Goal: Communication & Community: Answer question/provide support

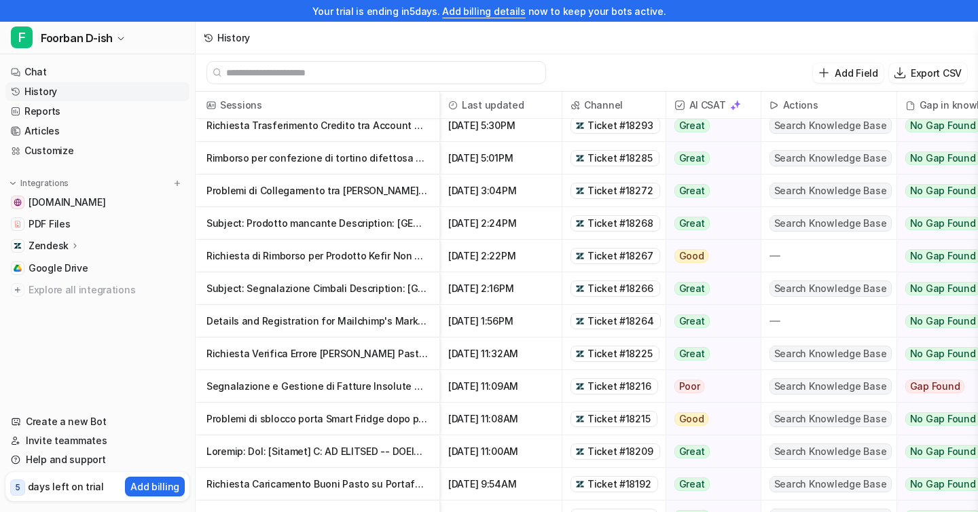
scroll to position [44, 0]
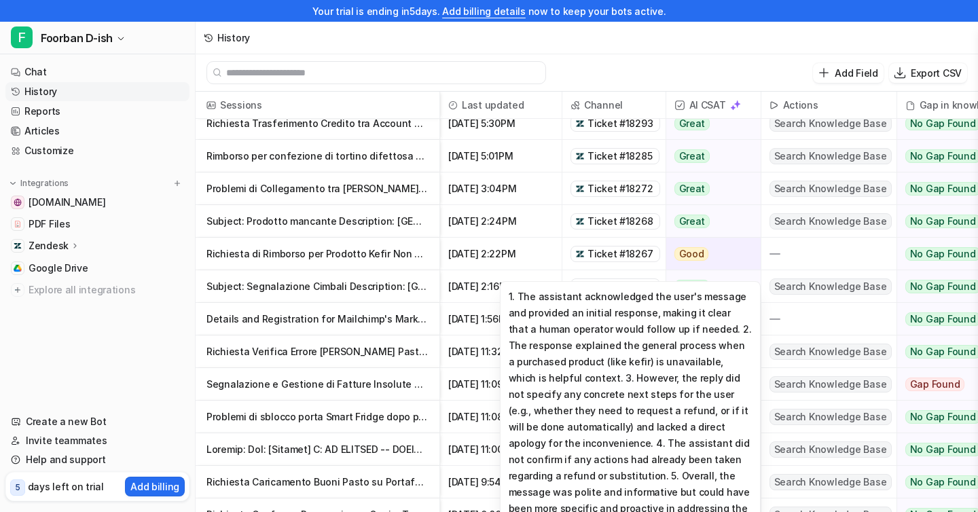
click at [752, 248] on span "Good 1. The assistant acknowledged the user's message and provided an initial r…" at bounding box center [713, 254] width 94 height 33
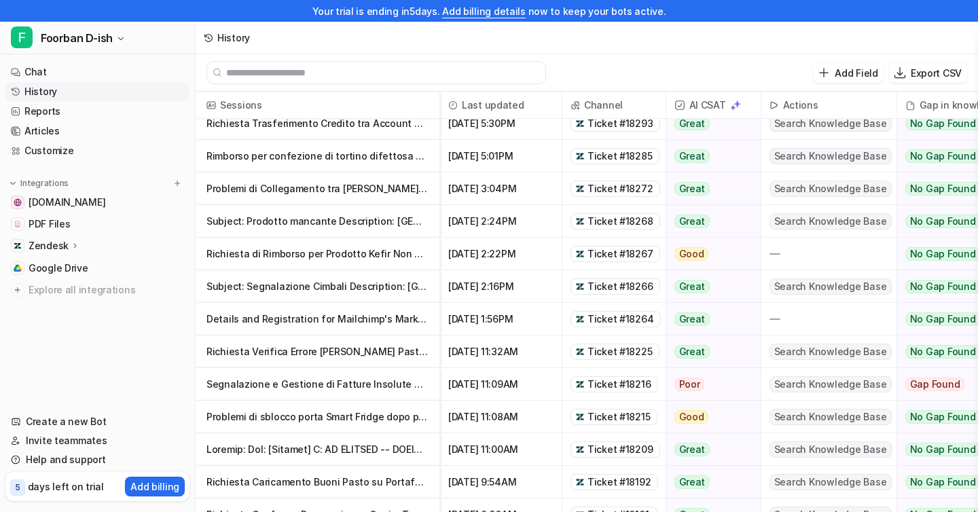
click at [786, 254] on div at bounding box center [828, 254] width 135 height 32
click at [337, 250] on p "Richiesta di Rimborso per Prodotto Kefir Non Disponibile nell'Ordine 3888882" at bounding box center [317, 254] width 222 height 33
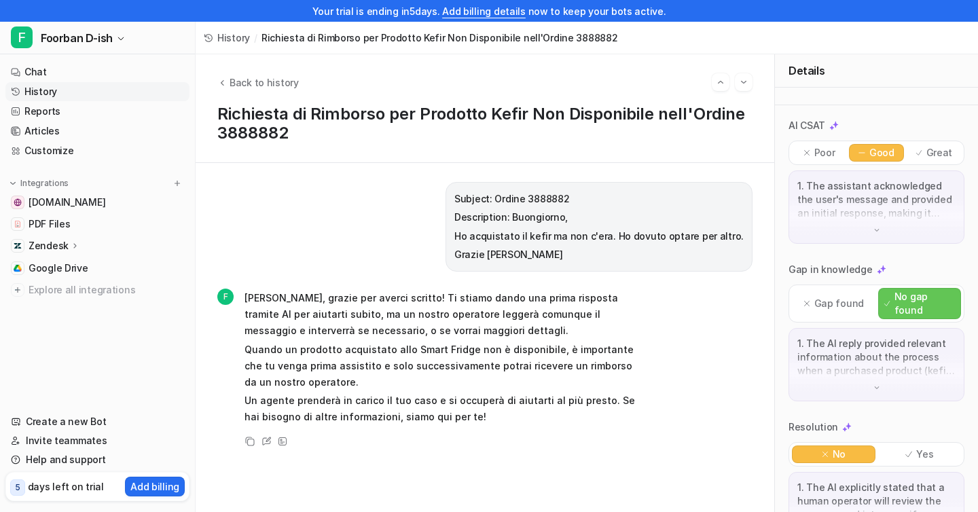
scroll to position [196, 0]
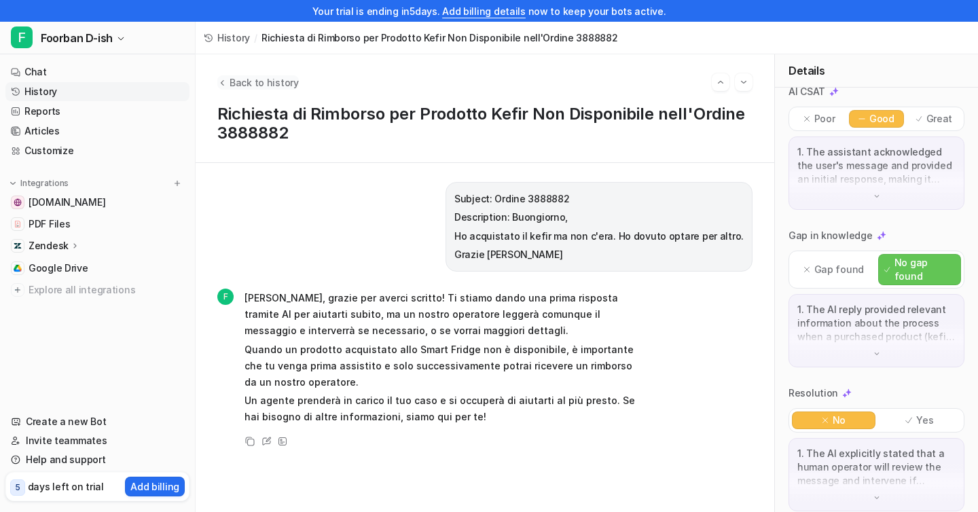
click at [244, 84] on span "Back to history" at bounding box center [264, 82] width 69 height 14
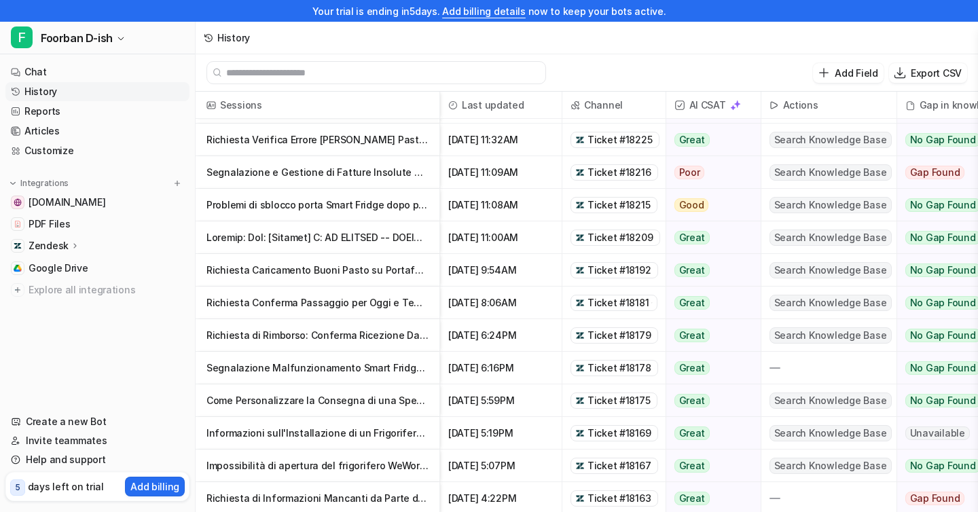
scroll to position [225, 0]
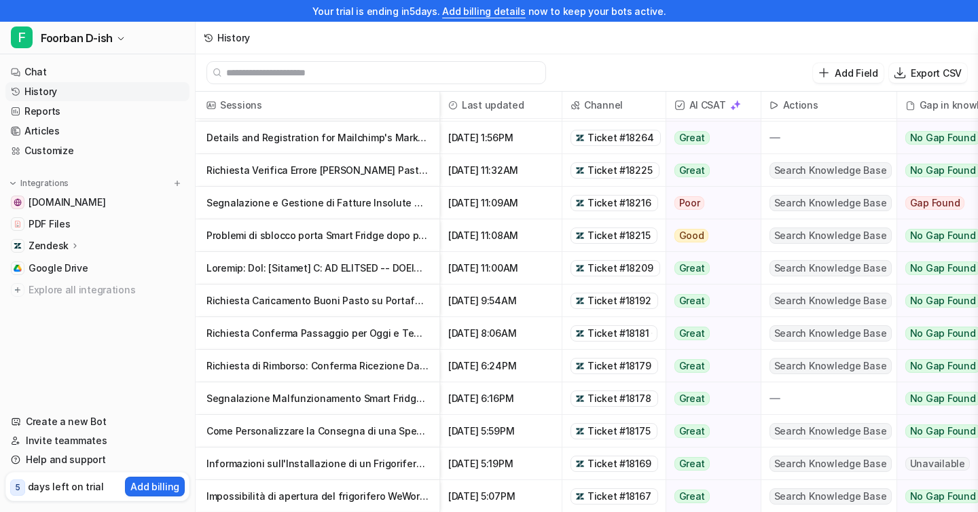
click at [324, 208] on p "Segnalazione e Gestione di Fatture Insolute da Parte di Cliente Aziendale" at bounding box center [317, 203] width 222 height 33
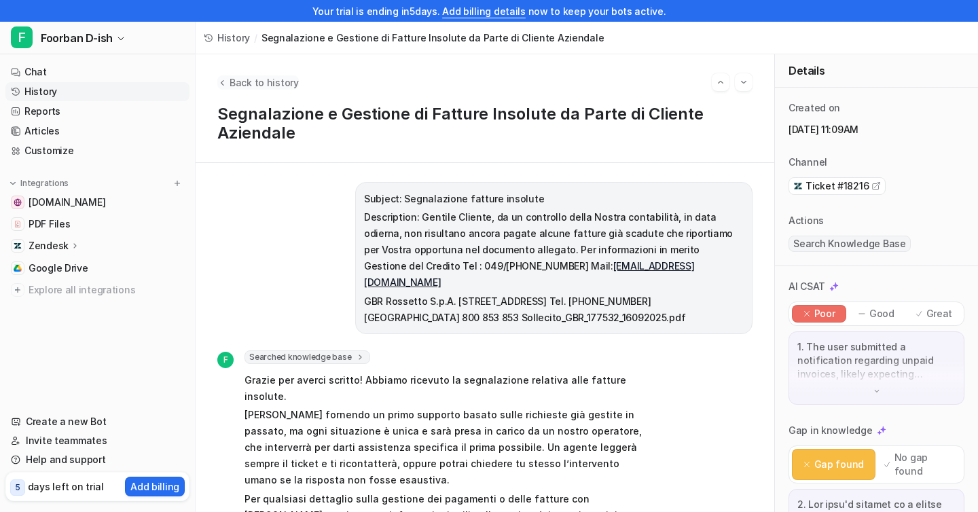
click at [223, 79] on icon "Back to history" at bounding box center [222, 82] width 10 height 10
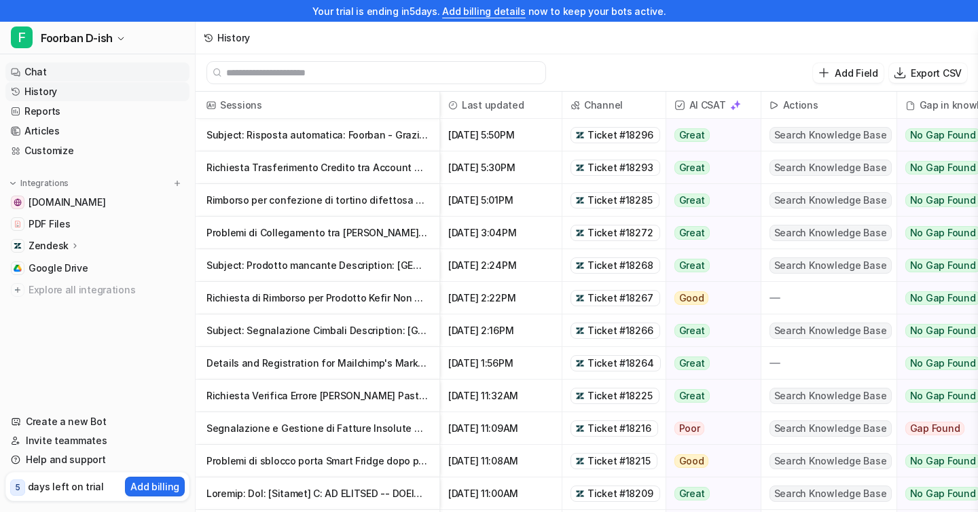
click at [70, 70] on link "Chat" at bounding box center [97, 71] width 184 height 19
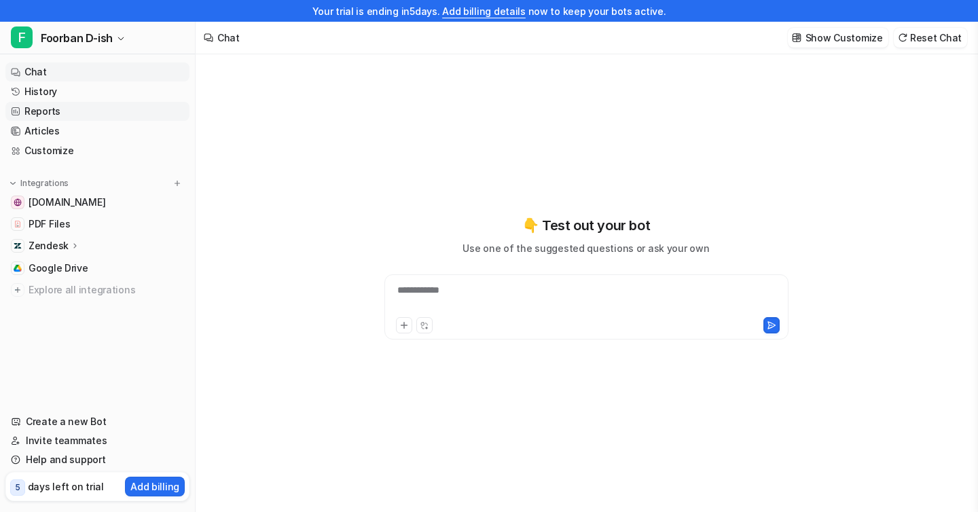
type textarea "**********"
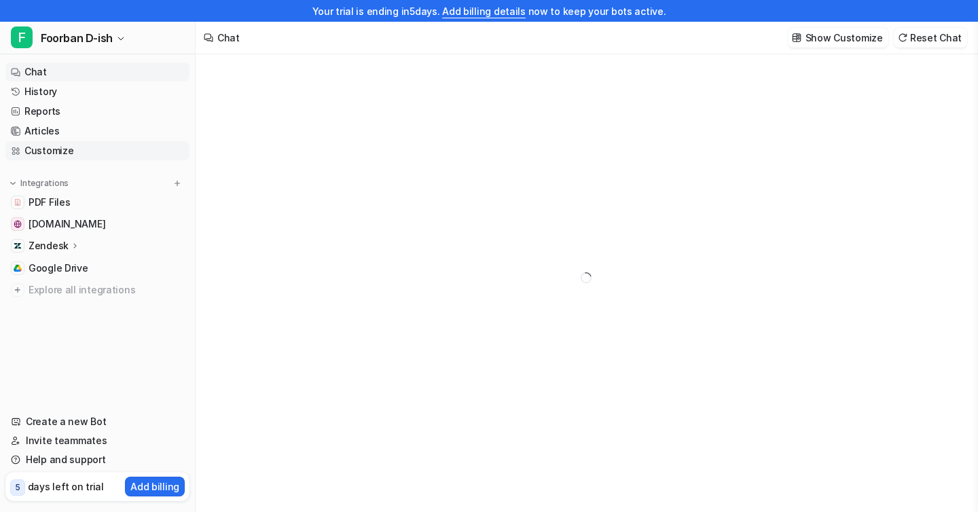
click at [69, 149] on link "Customize" at bounding box center [97, 150] width 184 height 19
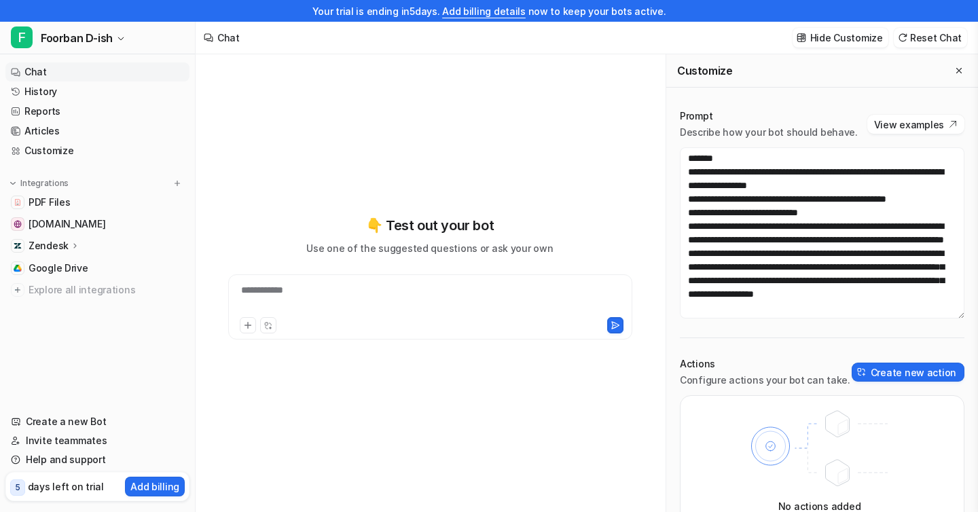
click at [70, 73] on link "Chat" at bounding box center [97, 71] width 184 height 19
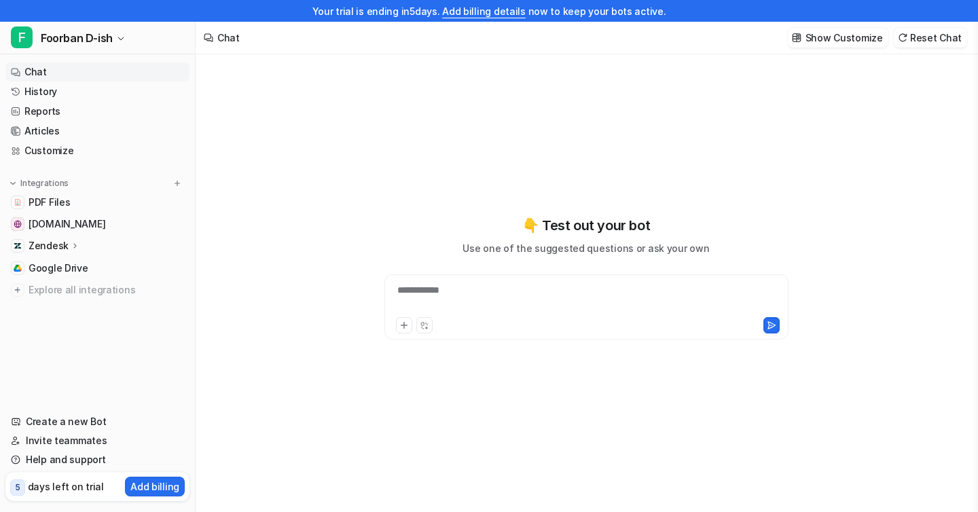
click at [473, 299] on div "**********" at bounding box center [586, 298] width 397 height 31
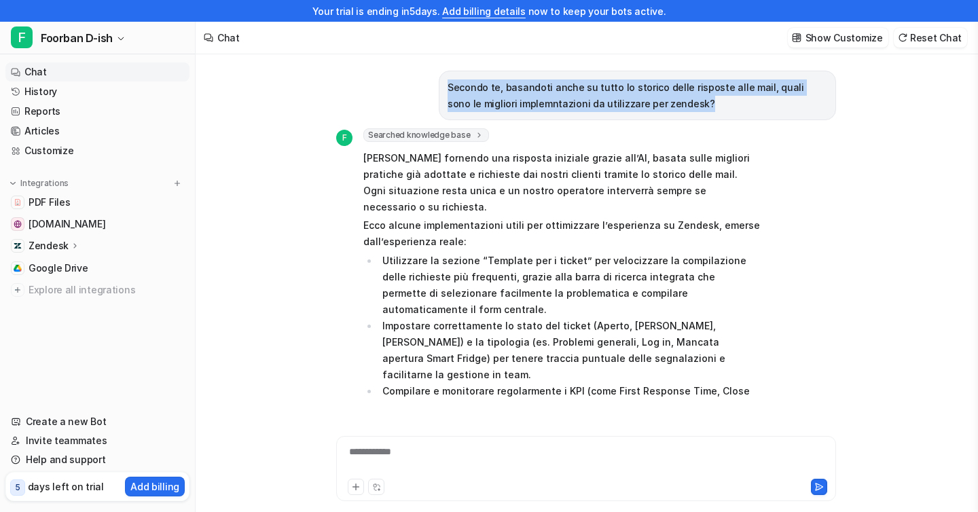
drag, startPoint x: 447, startPoint y: 84, endPoint x: 758, endPoint y: 100, distance: 311.4
click at [758, 100] on p "Secondo te, basandoti anche su tutto lo storico delle risposte alle mail, quali…" at bounding box center [637, 95] width 380 height 33
copy p "Secondo te, basandoti anche su tutto lo storico delle risposte alle mail, quali…"
